Goal: Information Seeking & Learning: Learn about a topic

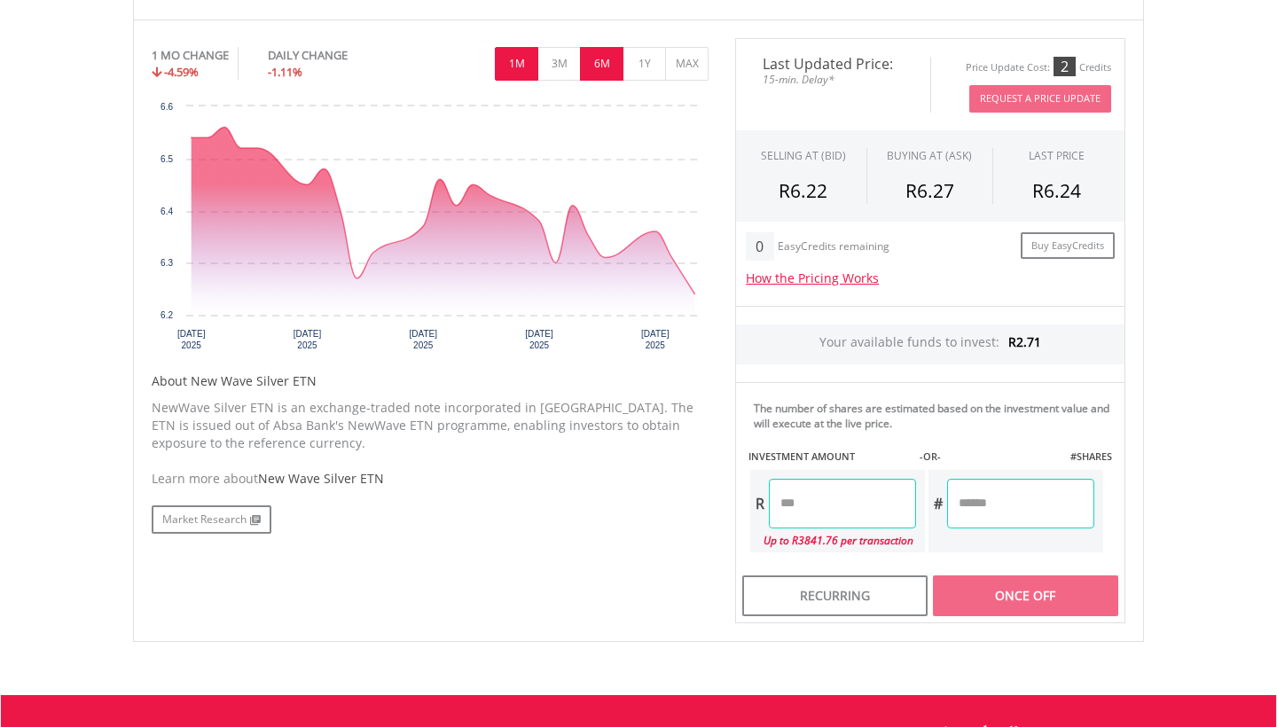
scroll to position [532, 0]
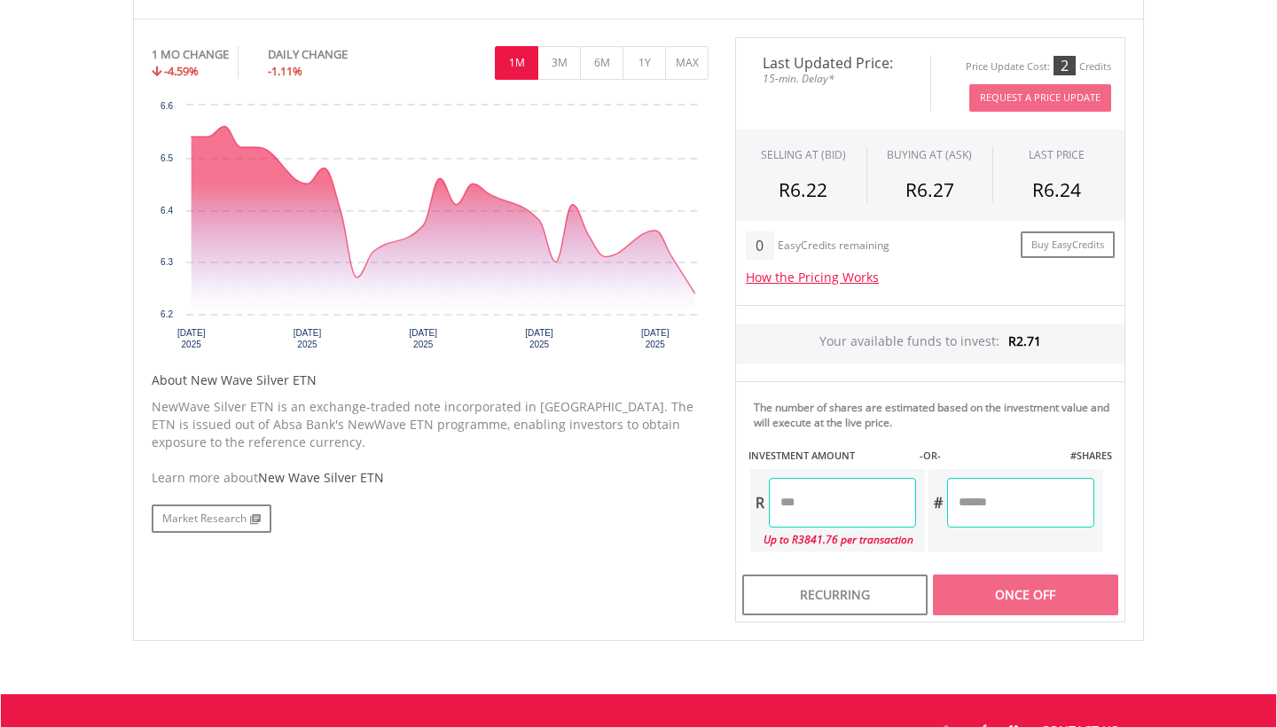
click at [309, 474] on span "New Wave Silver ETN" at bounding box center [321, 477] width 126 height 17
click at [231, 510] on link "Market Research" at bounding box center [212, 519] width 120 height 28
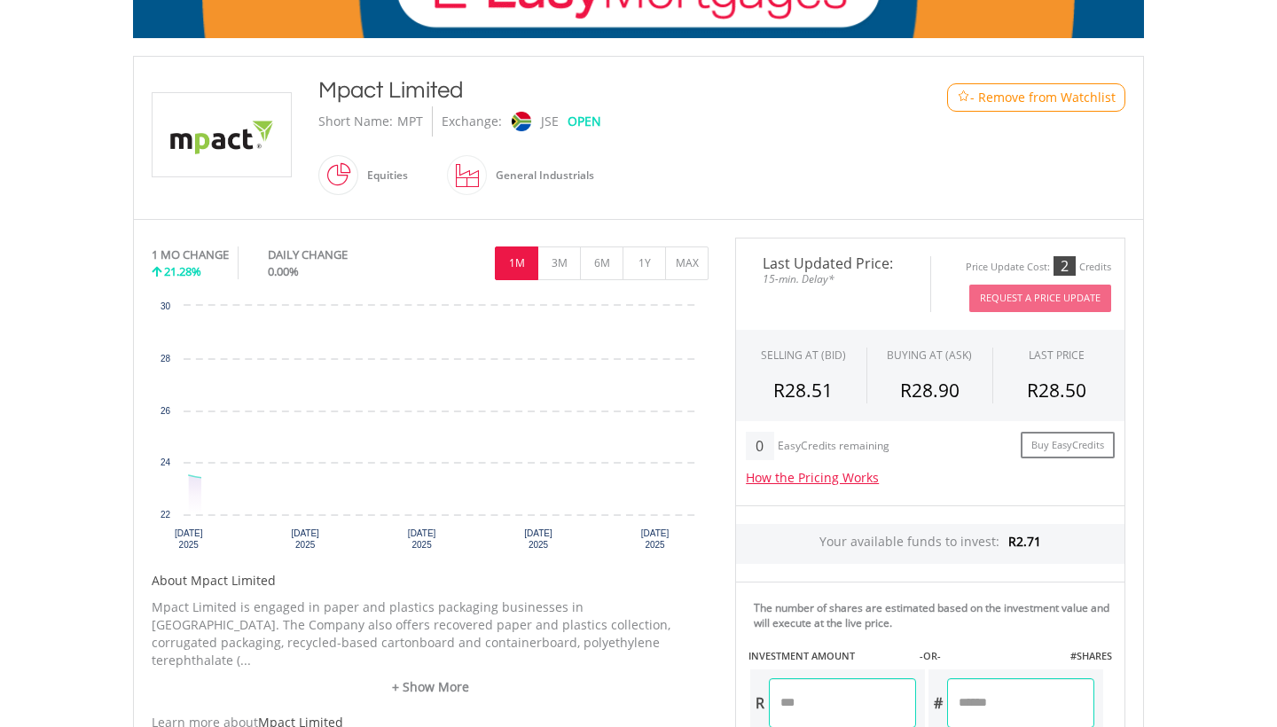
scroll to position [333, 0]
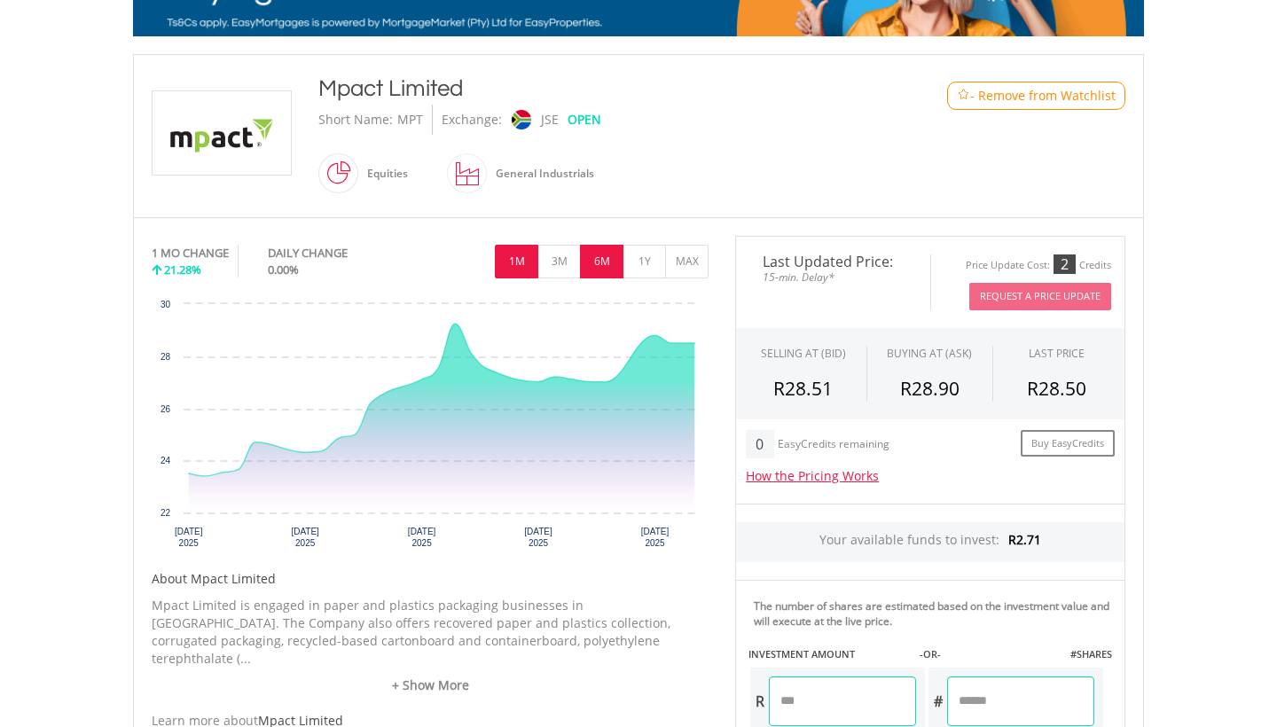
click at [600, 263] on button "6M" at bounding box center [601, 262] width 43 height 34
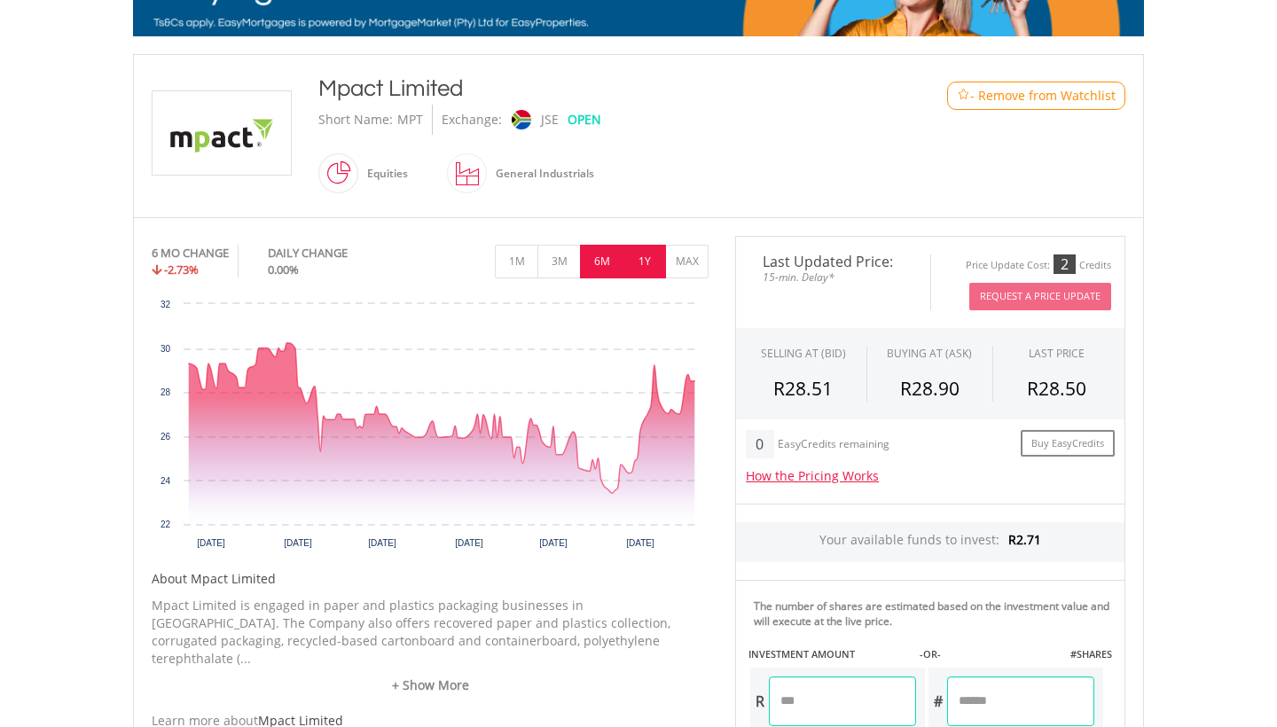
click at [639, 251] on button "1Y" at bounding box center [644, 262] width 43 height 34
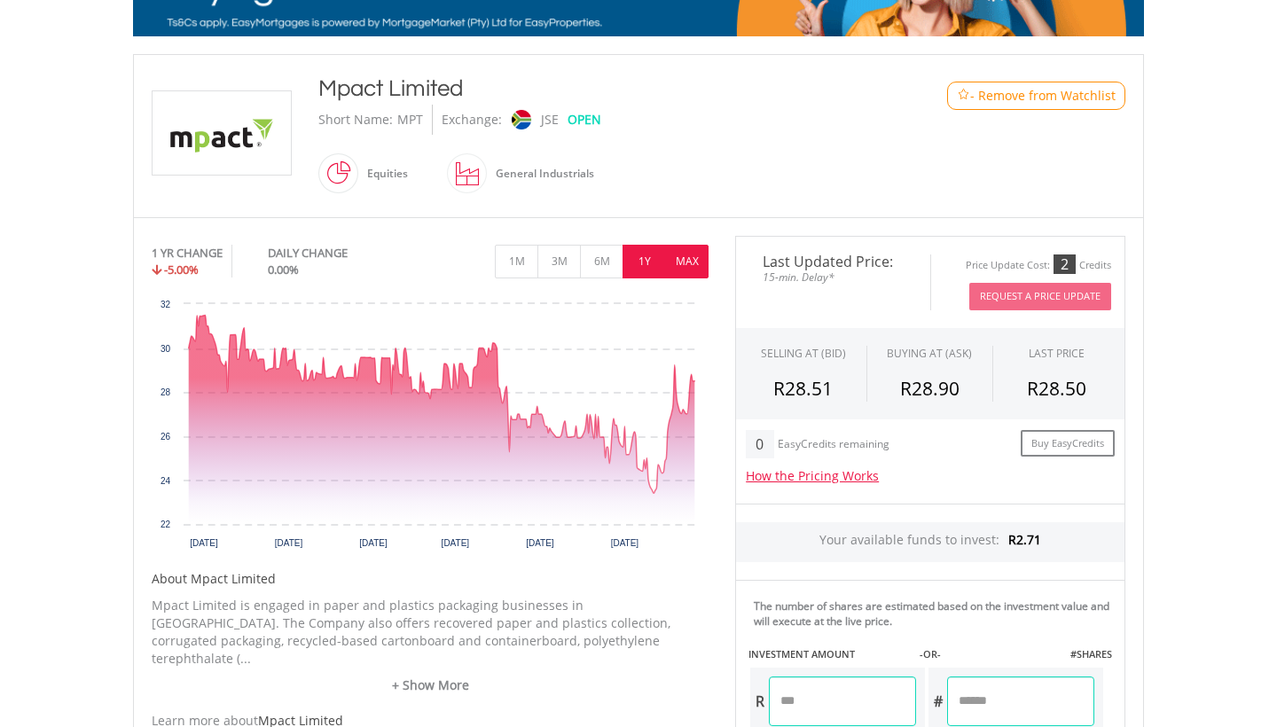
click at [682, 251] on button "MAX" at bounding box center [686, 262] width 43 height 34
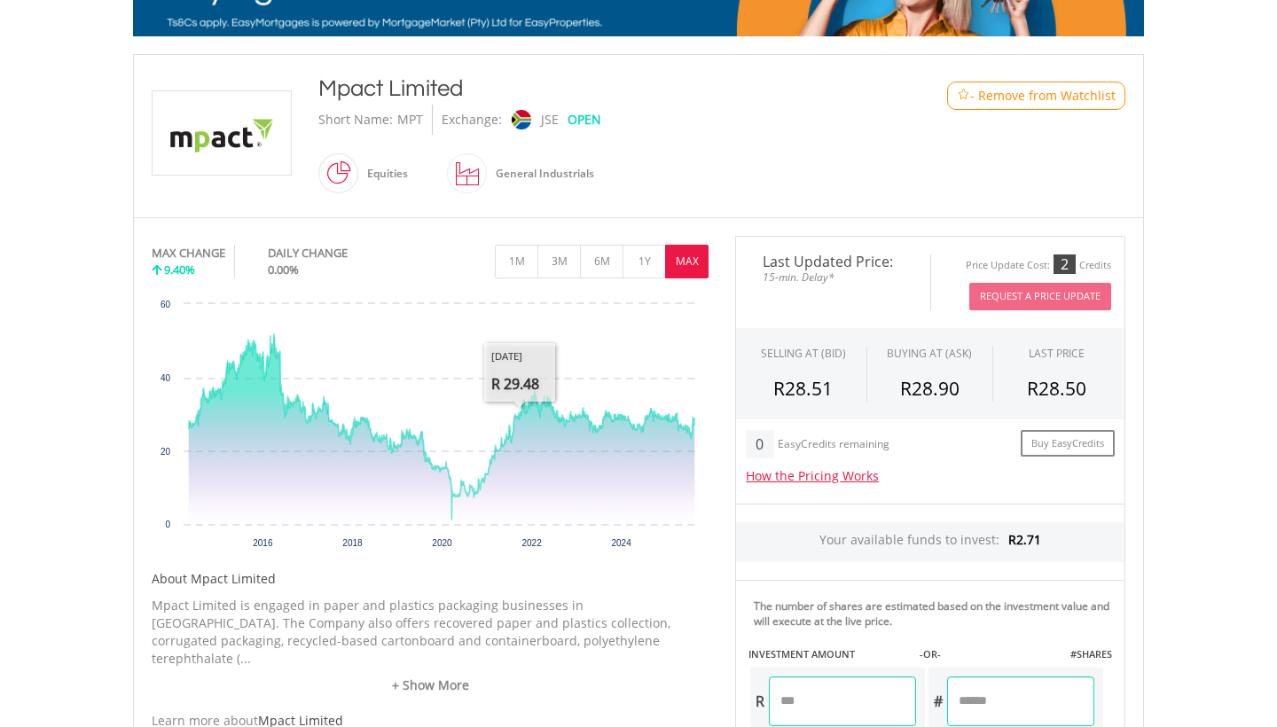
scroll to position [334, 0]
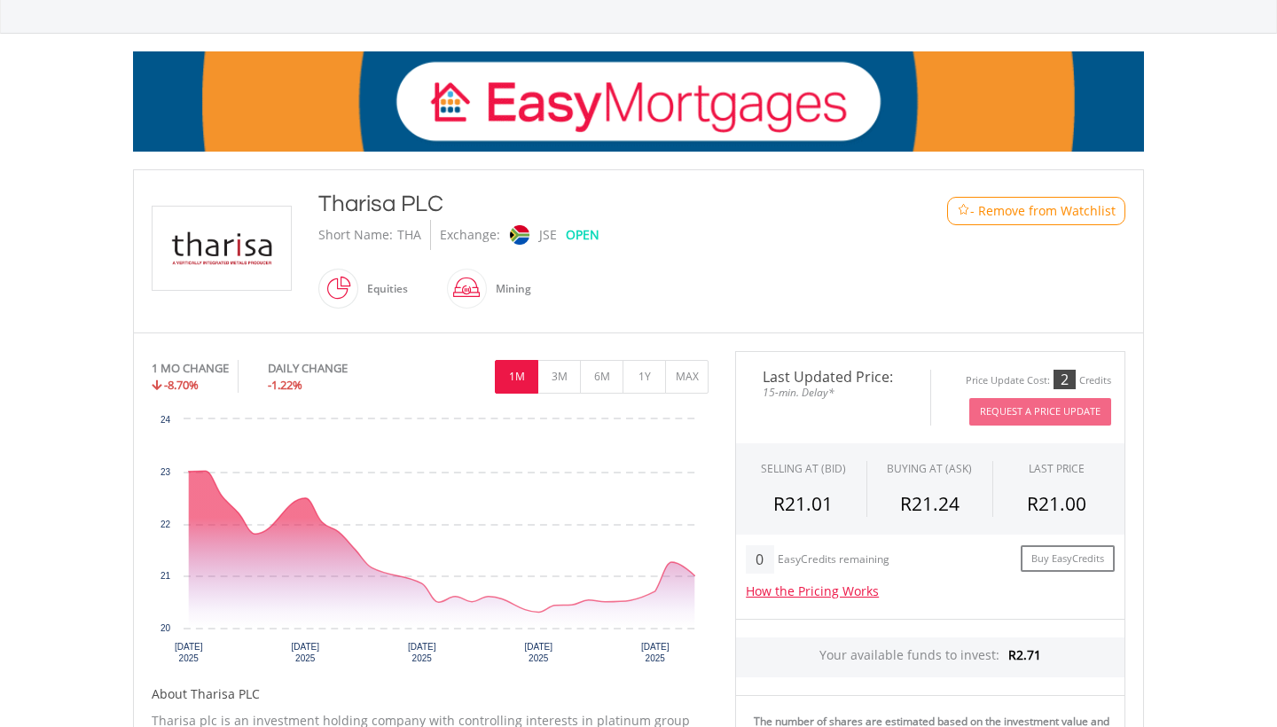
scroll to position [222, 0]
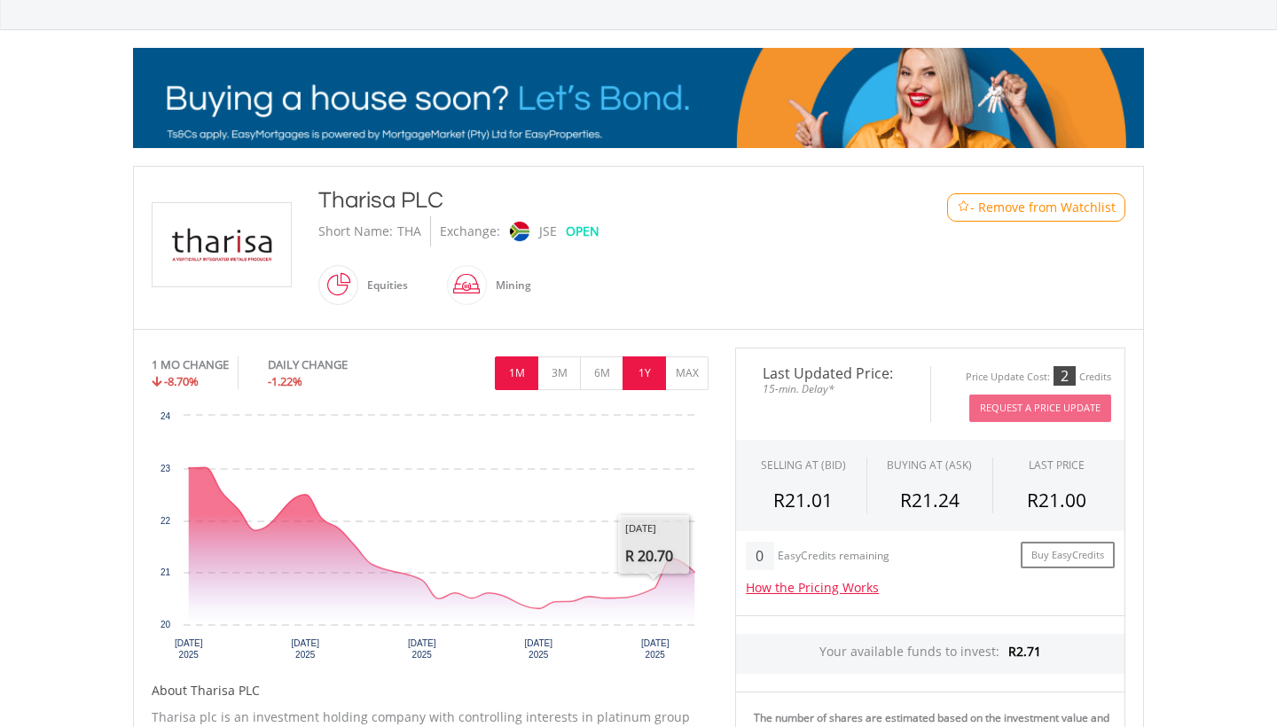
click at [637, 370] on button "1Y" at bounding box center [644, 374] width 43 height 34
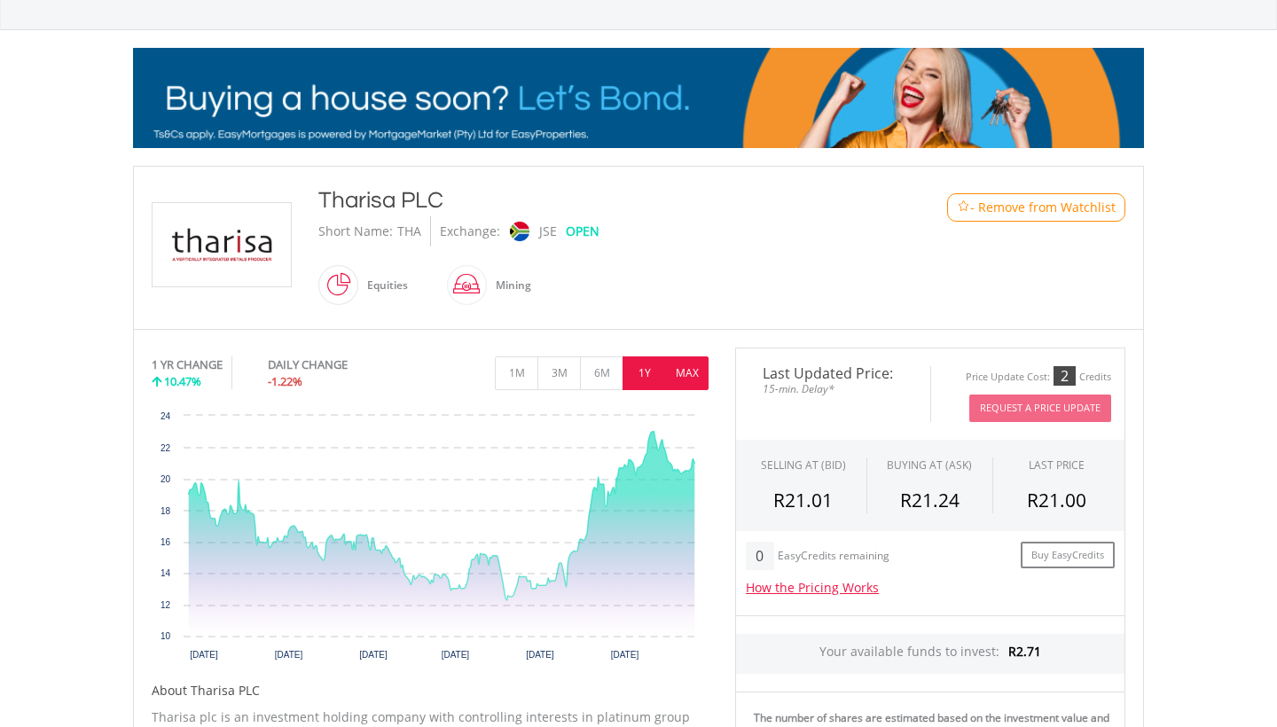
click at [687, 372] on button "MAX" at bounding box center [686, 374] width 43 height 34
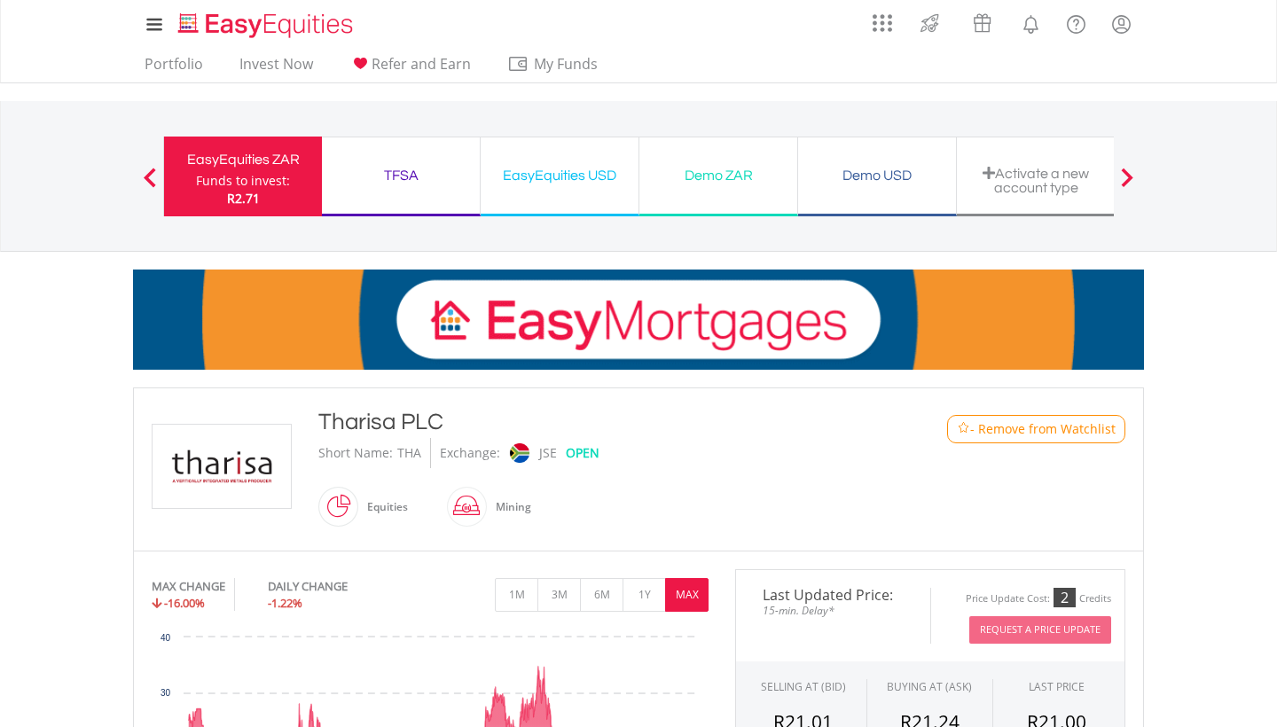
scroll to position [0, 0]
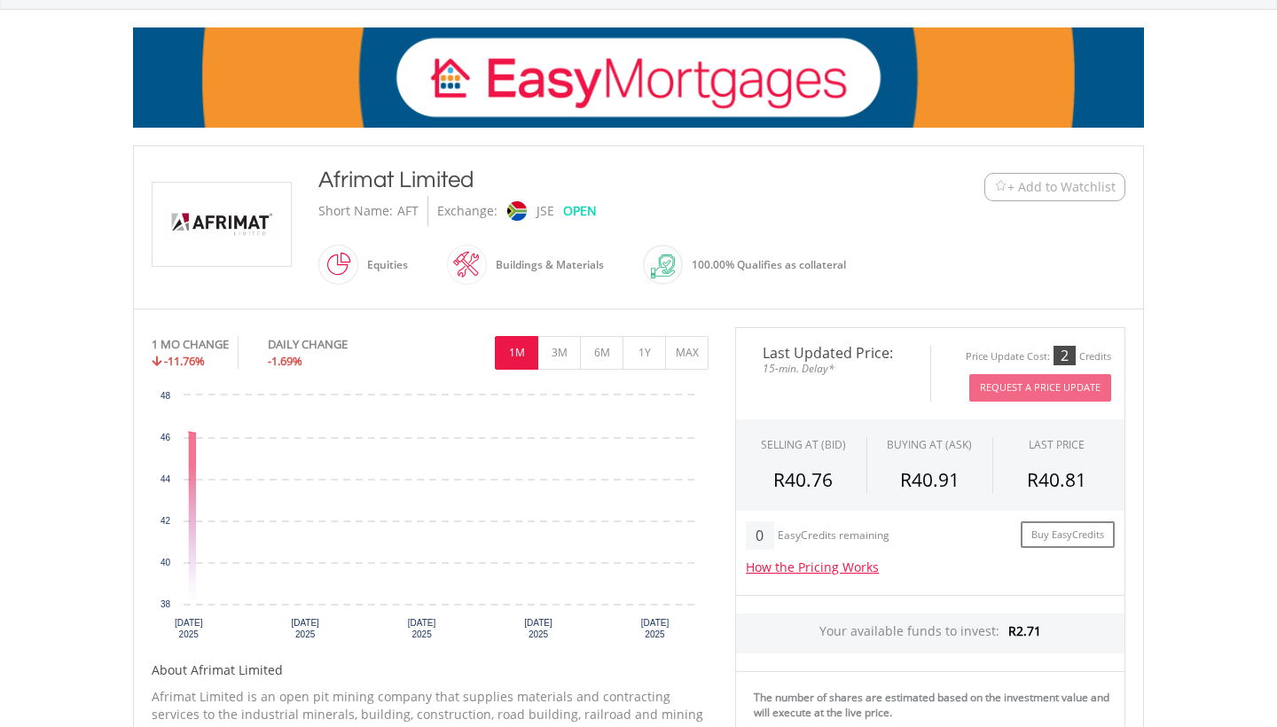
scroll to position [243, 0]
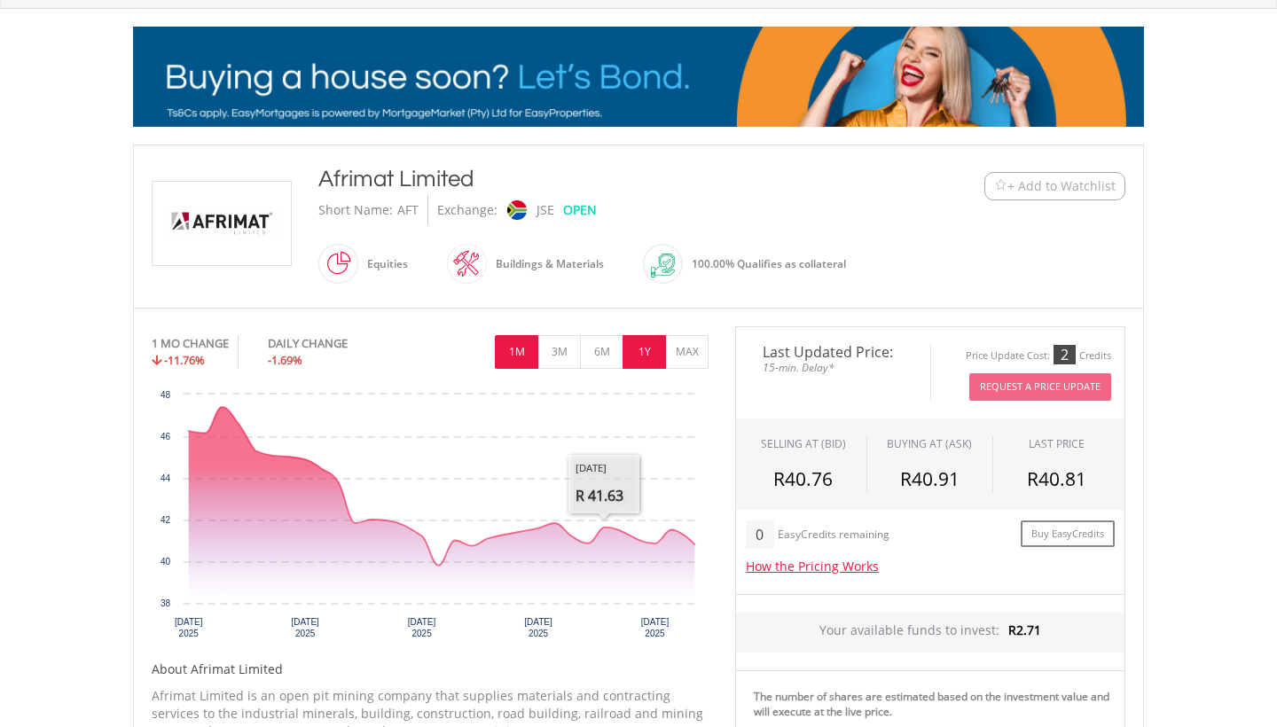
click at [641, 358] on button "1Y" at bounding box center [644, 352] width 43 height 34
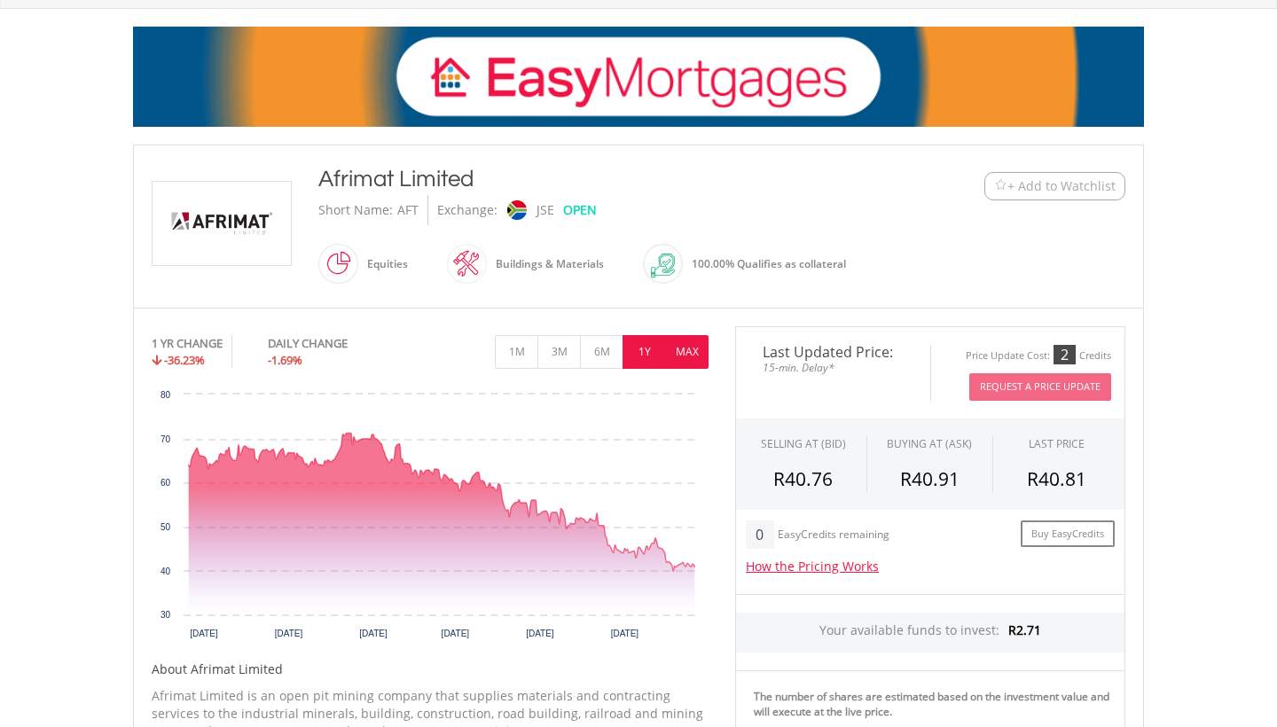
click at [683, 347] on button "MAX" at bounding box center [686, 352] width 43 height 34
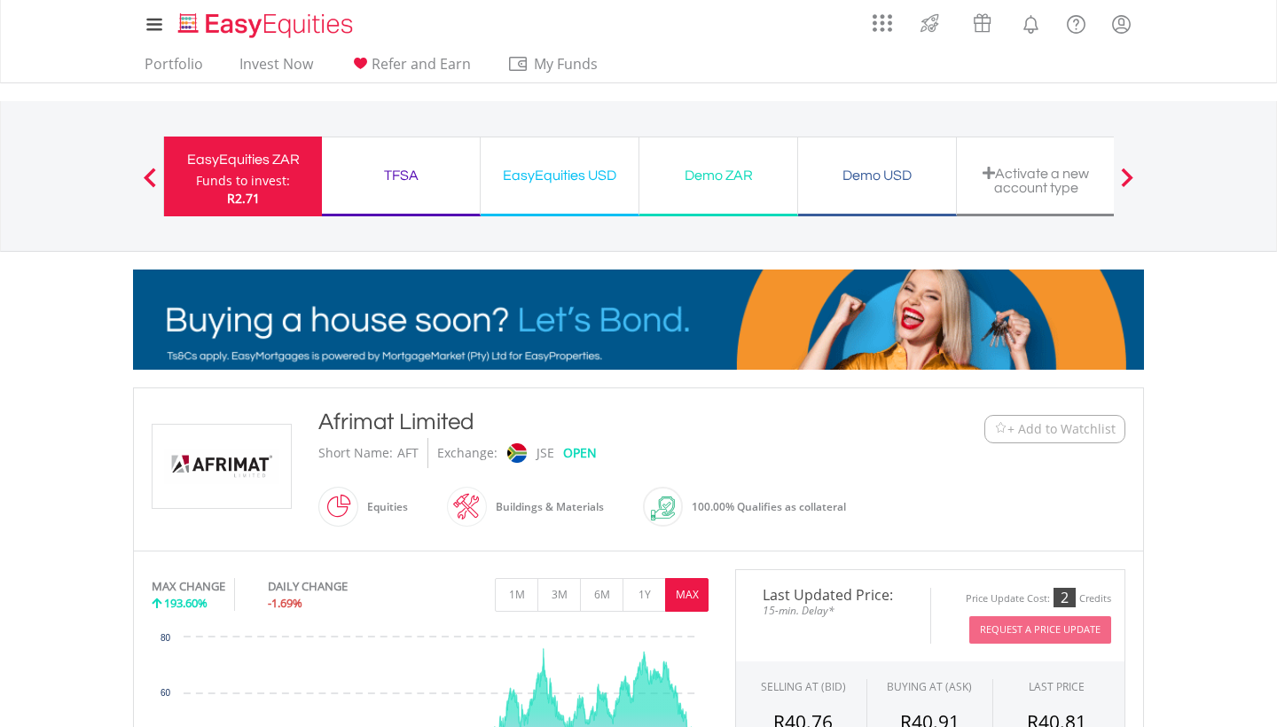
scroll to position [0, 0]
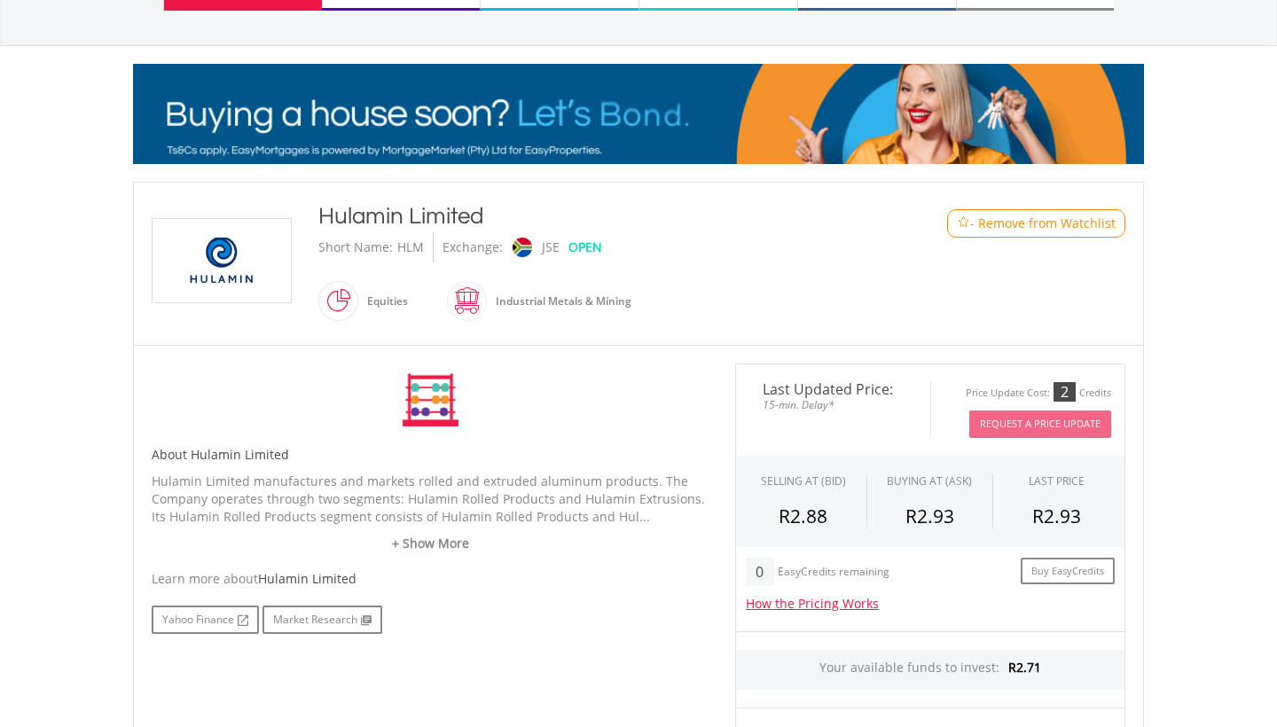
scroll to position [207, 0]
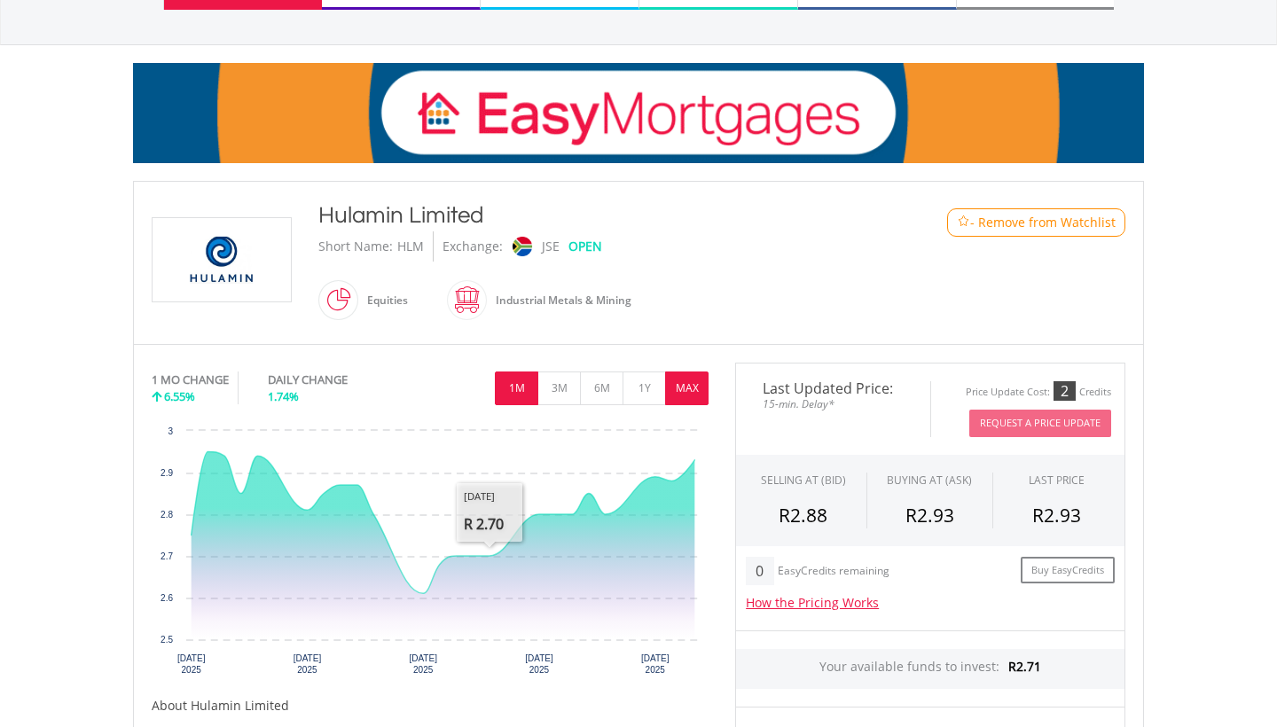
click at [694, 384] on button "MAX" at bounding box center [686, 389] width 43 height 34
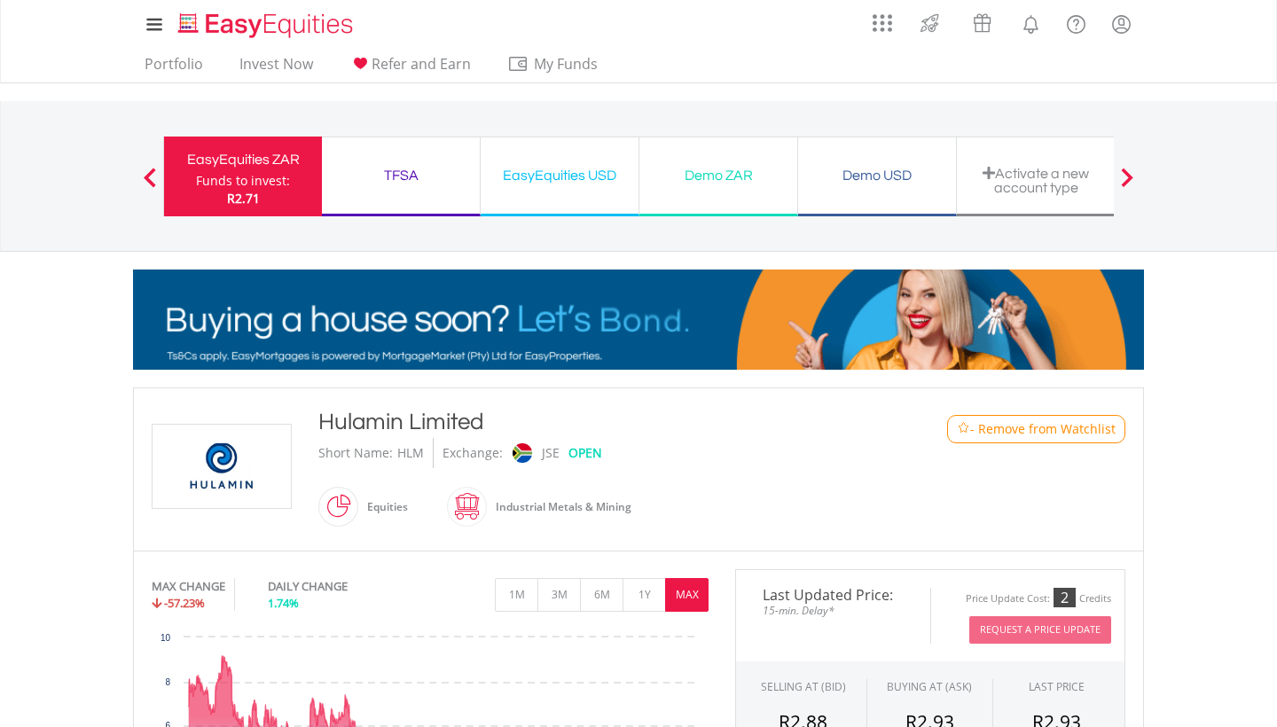
scroll to position [1, 0]
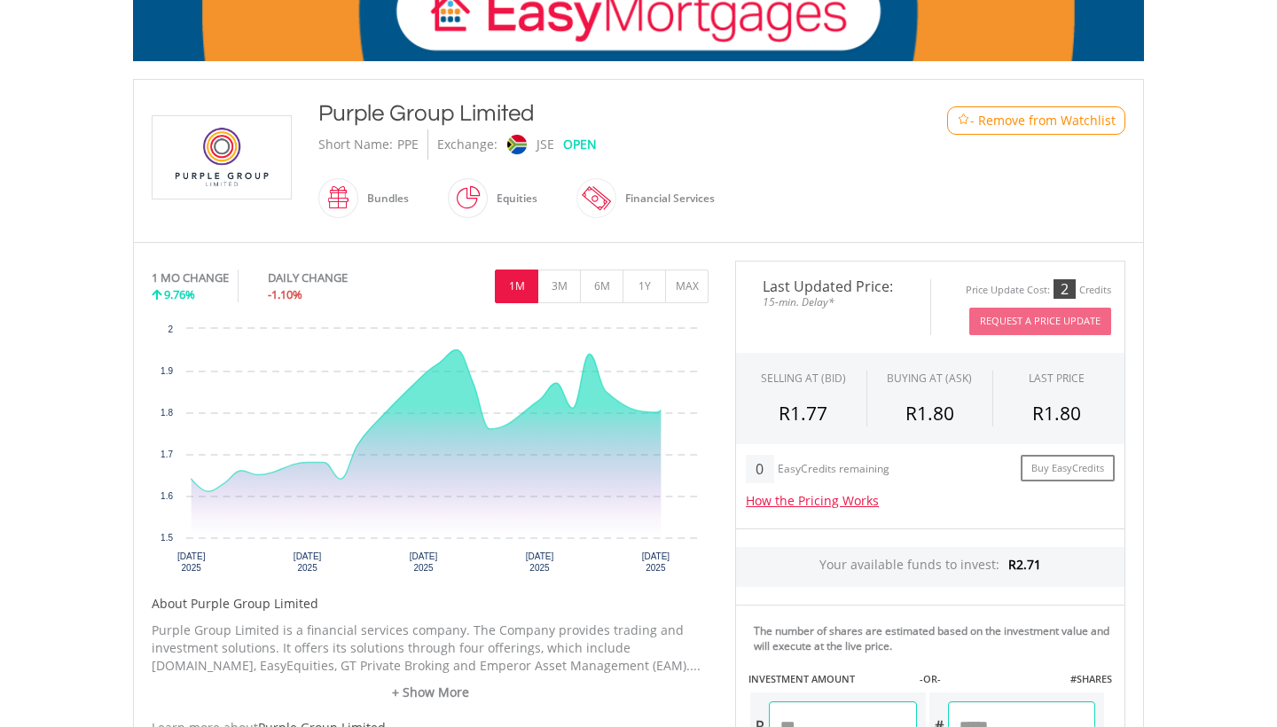
scroll to position [317, 0]
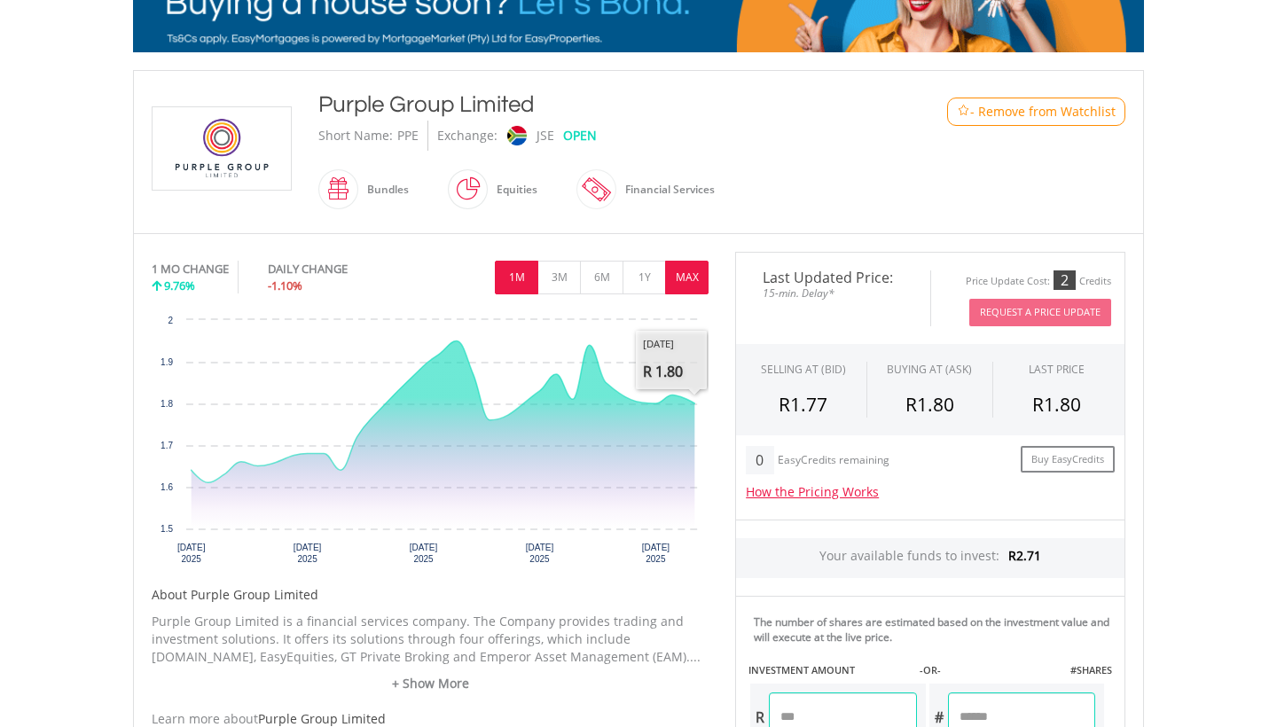
click at [683, 275] on button "MAX" at bounding box center [686, 278] width 43 height 34
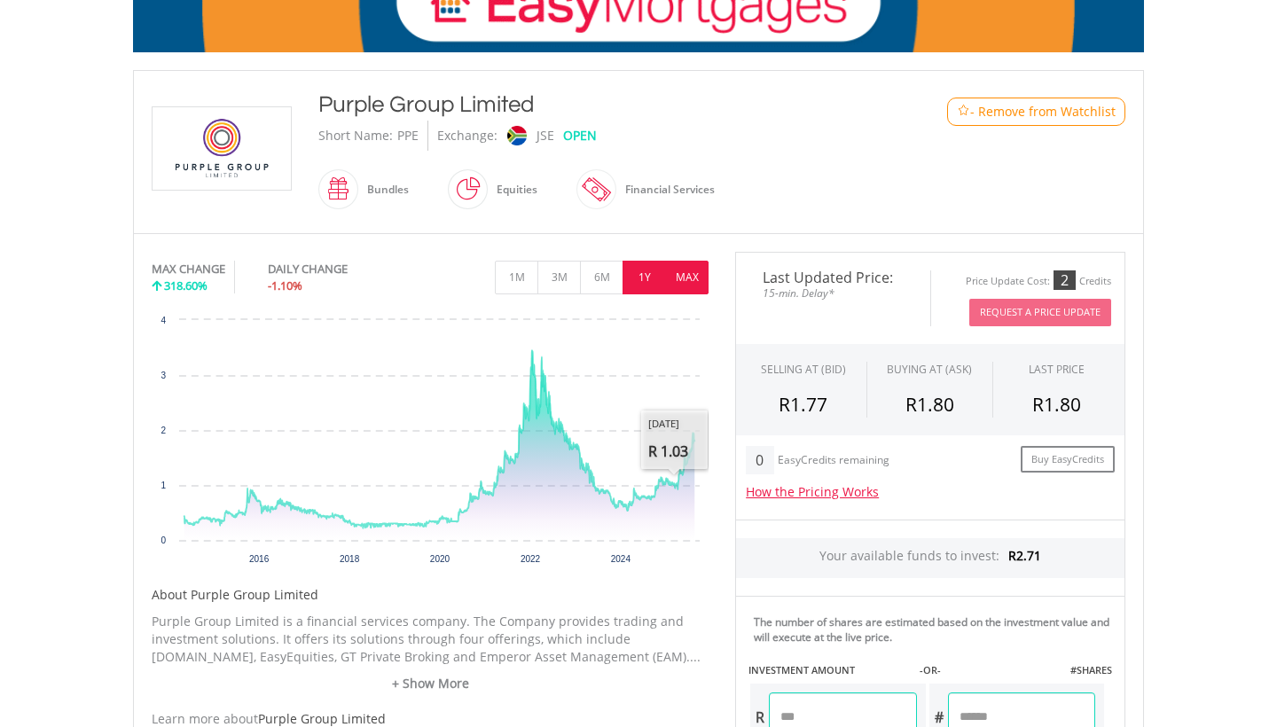
click at [650, 266] on button "1Y" at bounding box center [644, 278] width 43 height 34
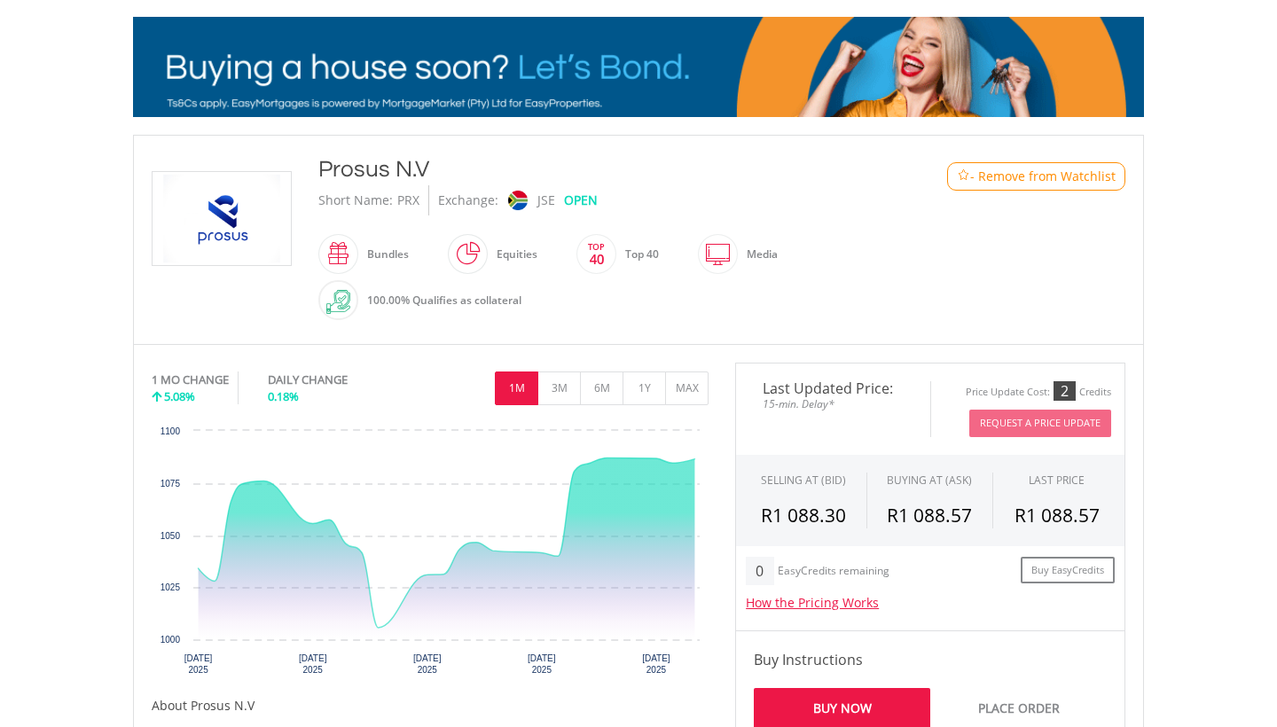
scroll to position [265, 0]
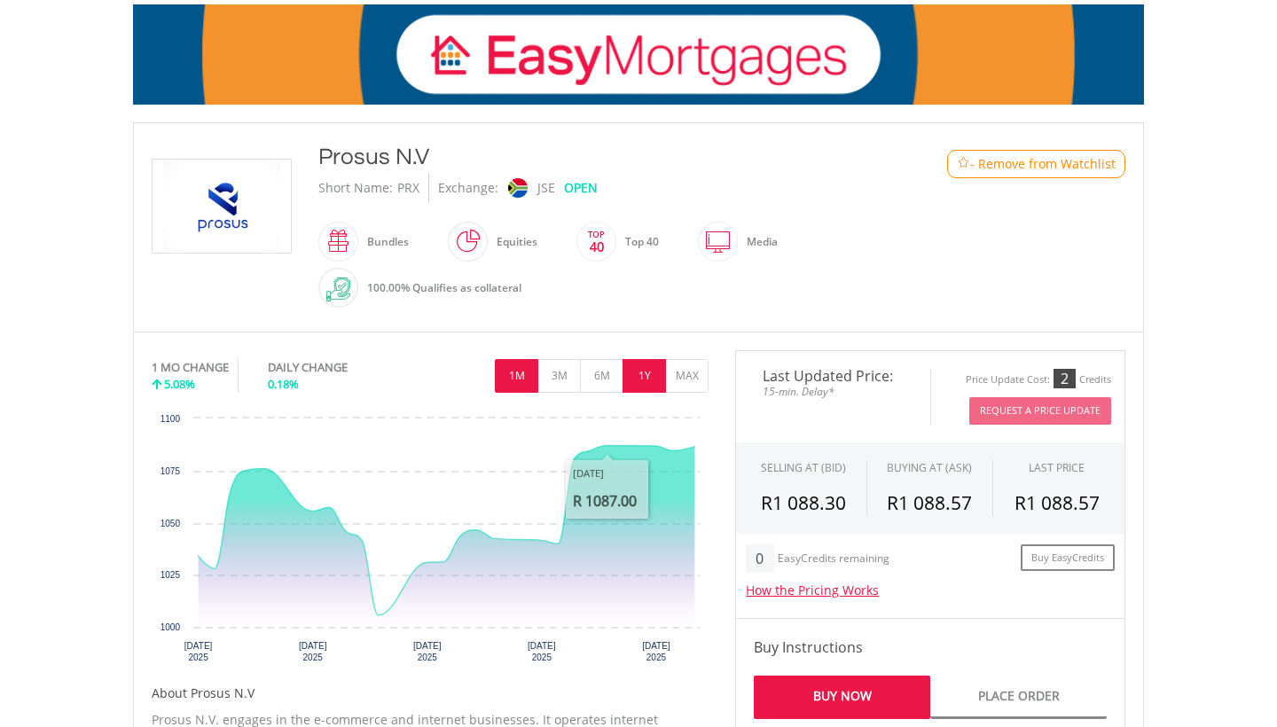
click at [634, 372] on button "1Y" at bounding box center [644, 376] width 43 height 34
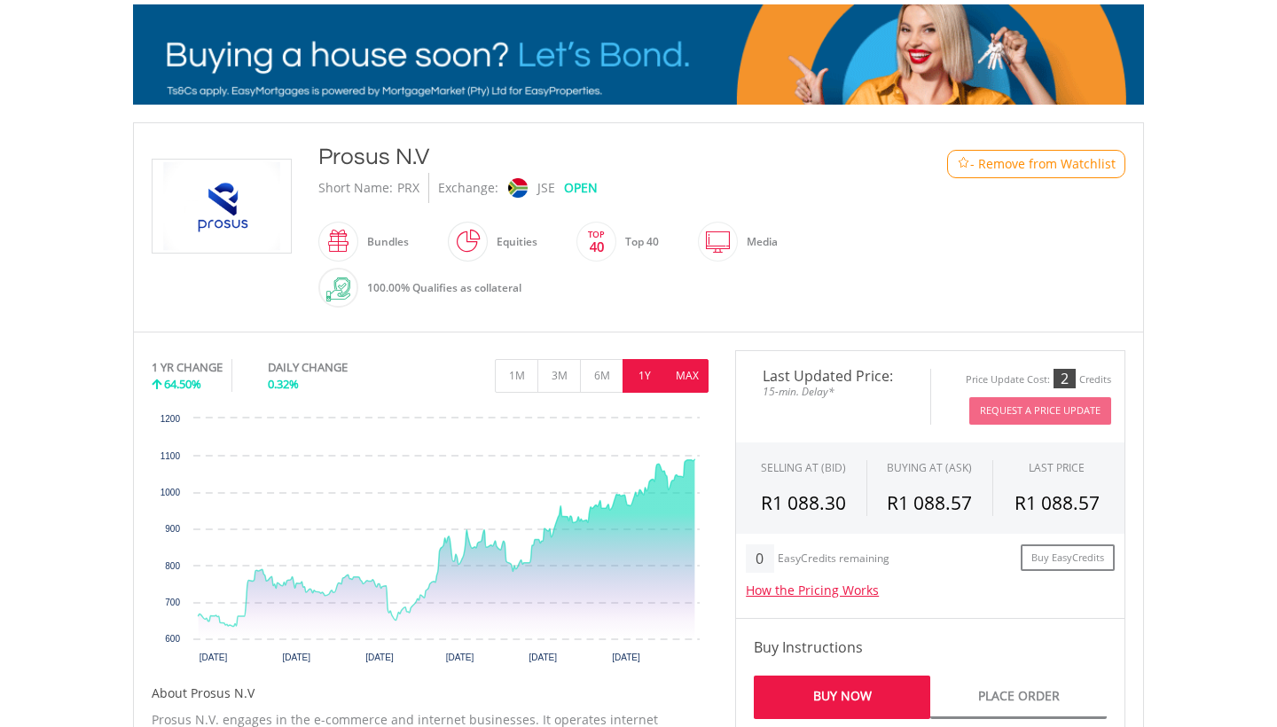
click at [675, 375] on button "MAX" at bounding box center [686, 376] width 43 height 34
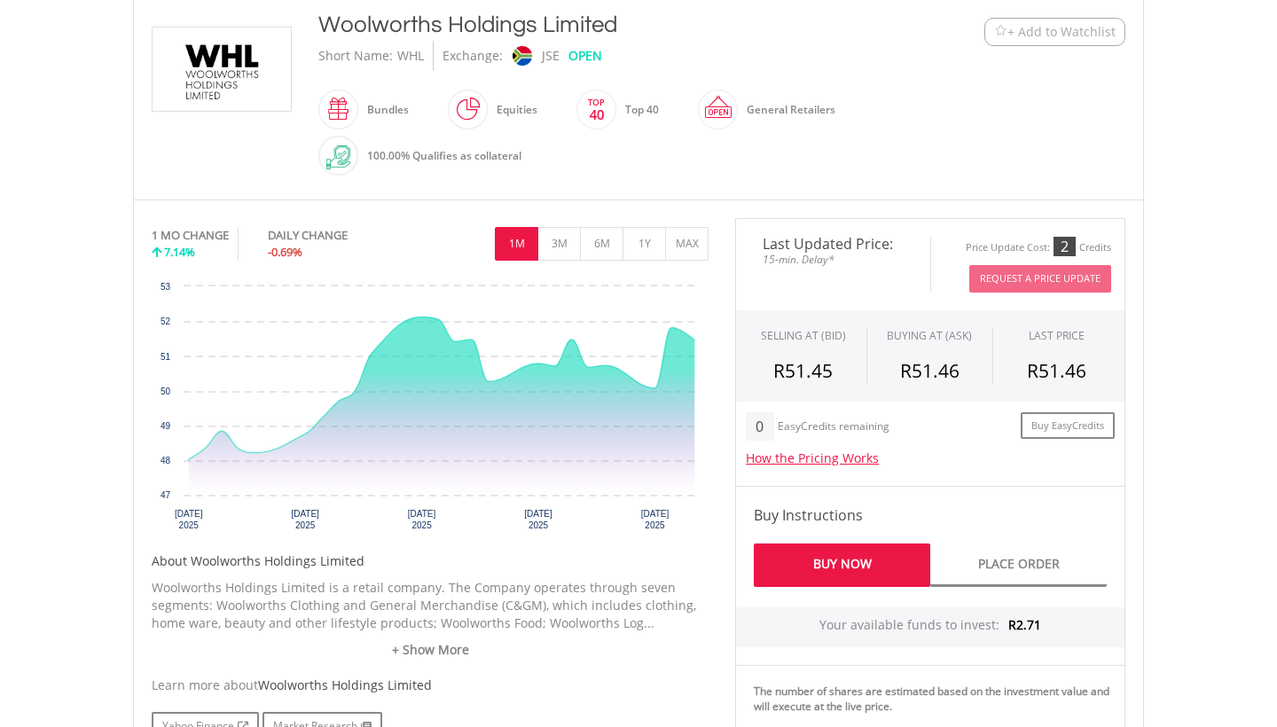
scroll to position [412, 0]
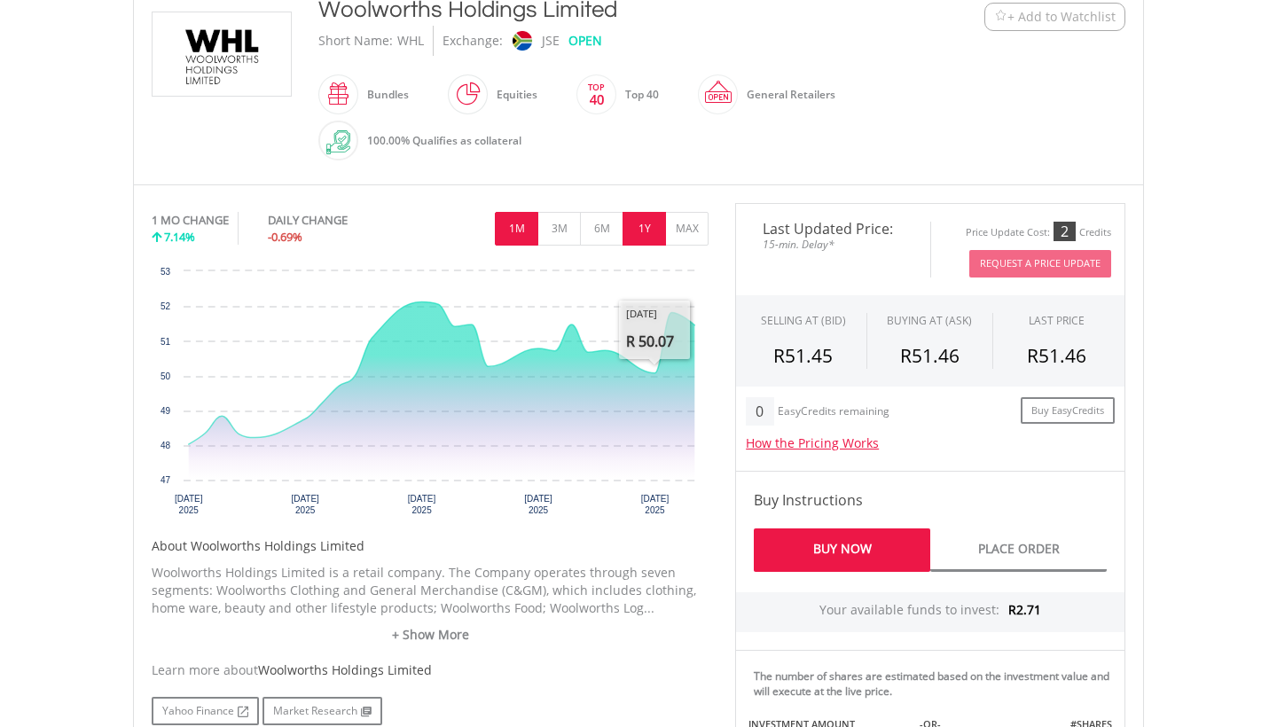
click at [650, 234] on button "1Y" at bounding box center [644, 229] width 43 height 34
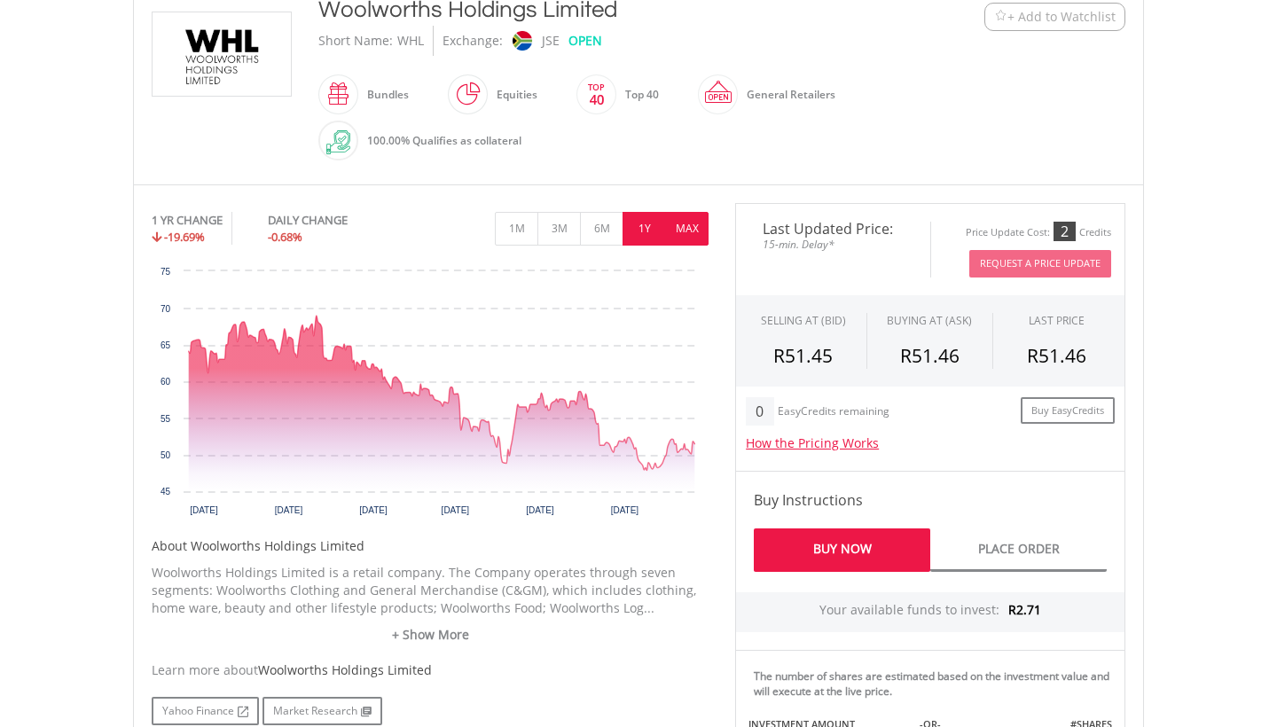
click at [678, 223] on button "MAX" at bounding box center [686, 229] width 43 height 34
